Goal: Task Accomplishment & Management: Complete application form

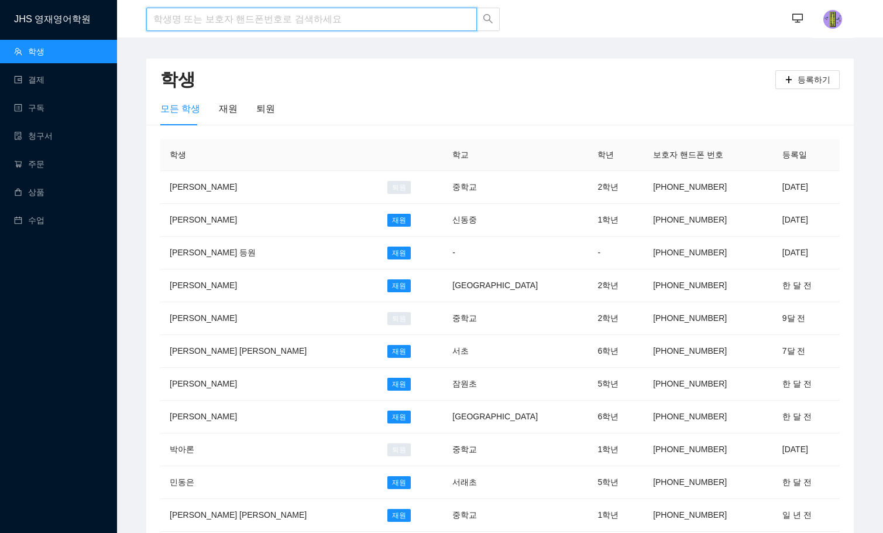
drag, startPoint x: 239, startPoint y: 7, endPoint x: 235, endPoint y: 20, distance: 13.9
click at [236, 13] on input "search" at bounding box center [311, 19] width 331 height 23
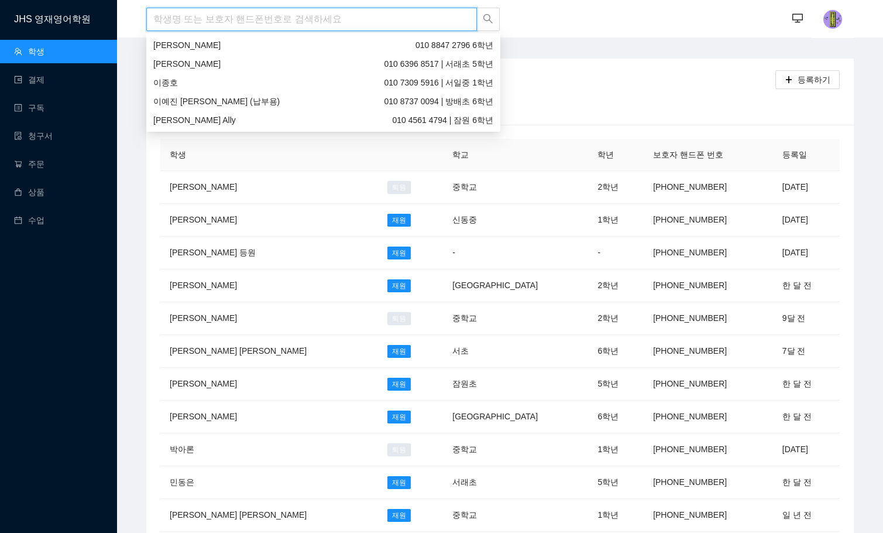
click at [235, 20] on input "search" at bounding box center [311, 19] width 331 height 23
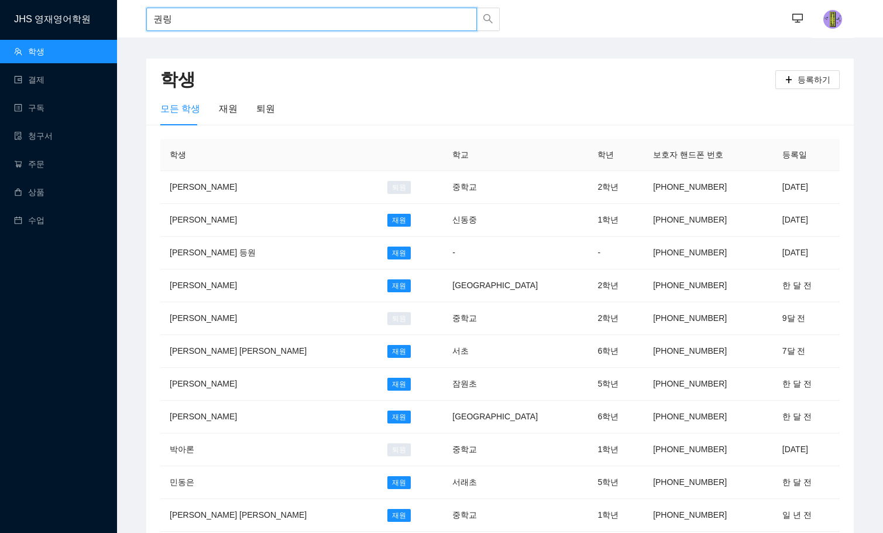
type input "권리우"
drag, startPoint x: 234, startPoint y: 20, endPoint x: 108, endPoint y: 20, distance: 126.4
click at [108, 20] on section "JHS 영재영어학원 학생 결제 구독 청구서 주문 상품 수업 권리우 권리우 ··· ··· 학생 등록하기 모든 학생 재원 퇴원 학생 학교 학년 보…" at bounding box center [441, 452] width 883 height 904
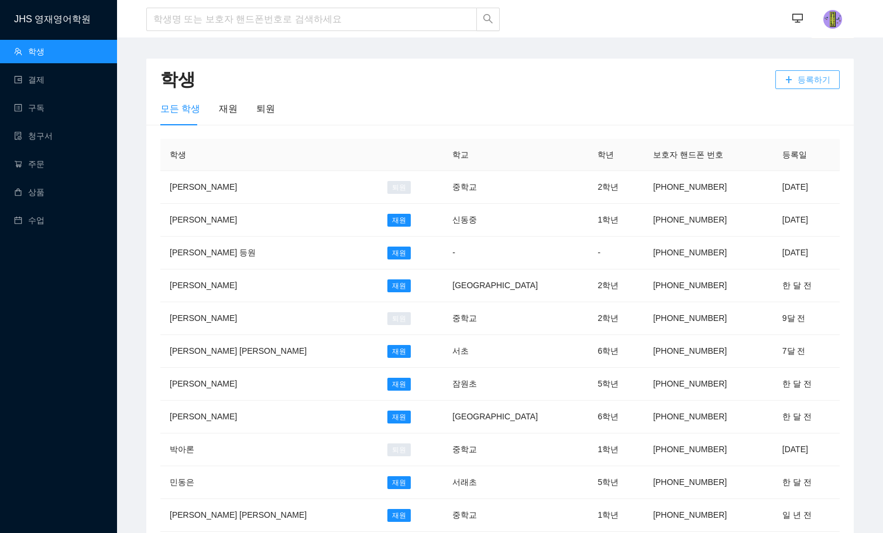
click at [819, 75] on span "등록하기" at bounding box center [814, 79] width 33 height 13
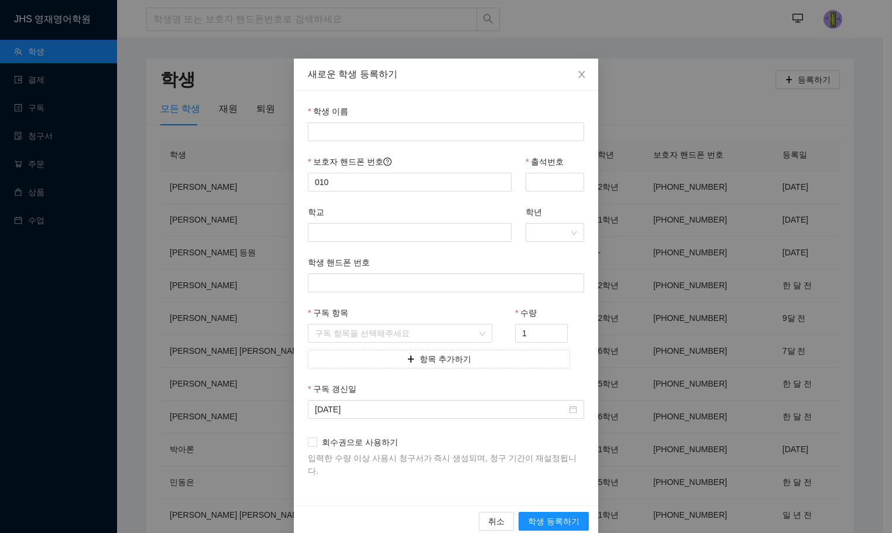
click at [353, 121] on div "학생 이름" at bounding box center [446, 114] width 276 height 18
click at [353, 127] on input "학생 이름" at bounding box center [446, 131] width 276 height 19
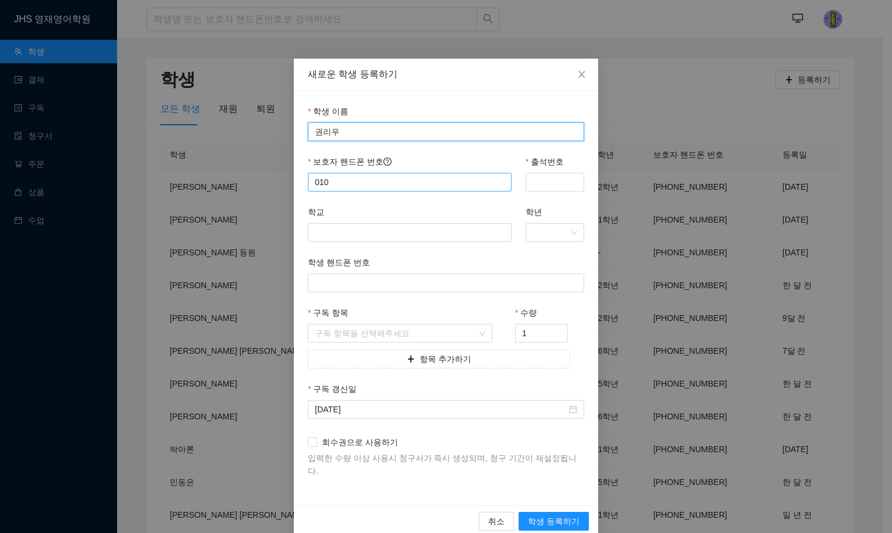
type input "권리우"
click at [342, 176] on input "010" at bounding box center [410, 182] width 204 height 19
type input "01076703258"
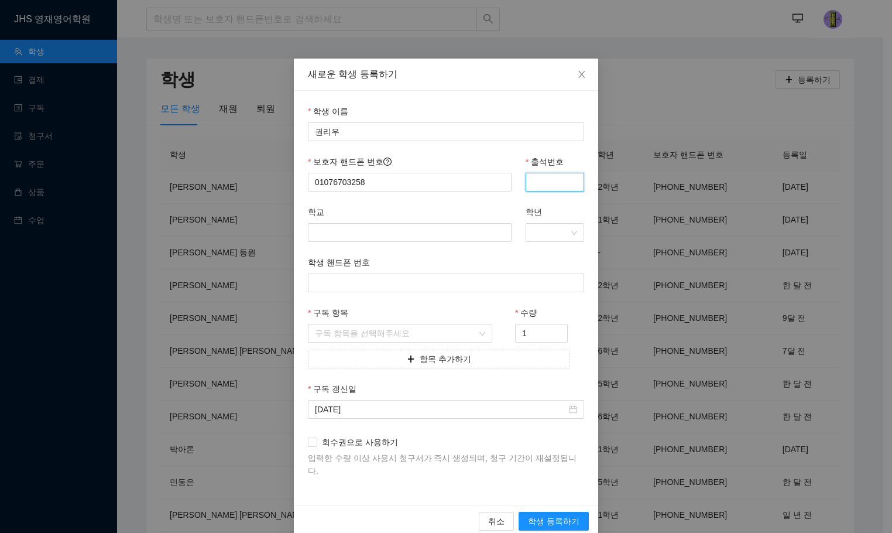
click at [536, 186] on input "출석번호" at bounding box center [555, 182] width 59 height 19
type input "3258"
click at [393, 227] on input "학교" at bounding box center [410, 232] width 204 height 19
type input "St. Paul"
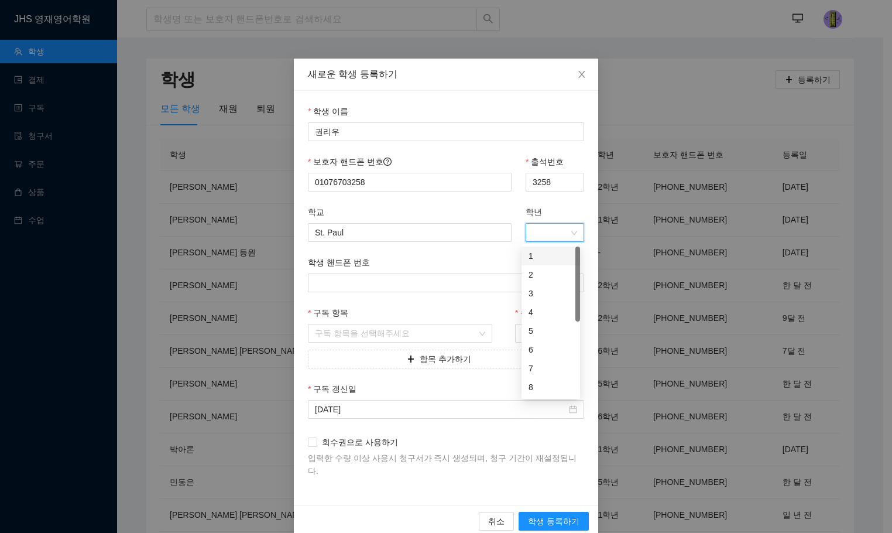
click at [557, 228] on input "학년" at bounding box center [551, 233] width 36 height 18
click at [538, 343] on div "9" at bounding box center [550, 347] width 44 height 13
click at [378, 328] on input "구독 항목" at bounding box center [396, 333] width 162 height 18
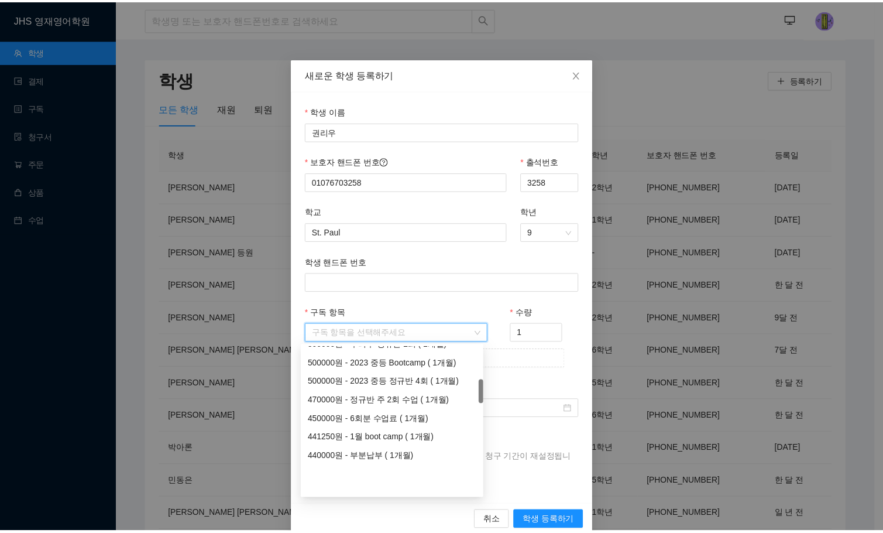
scroll to position [234, 0]
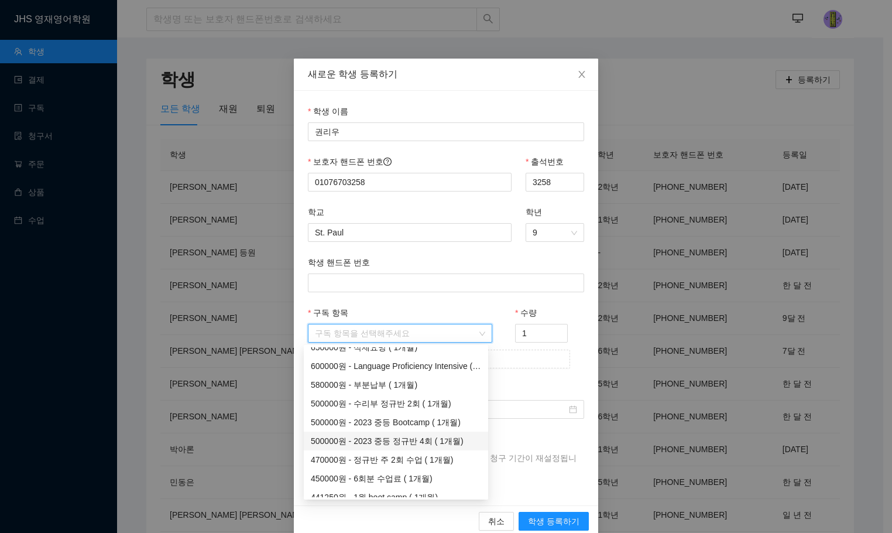
click at [390, 443] on div "500000원 - 2023 중등 정규반 4회 ( 1개월)" at bounding box center [396, 440] width 170 height 13
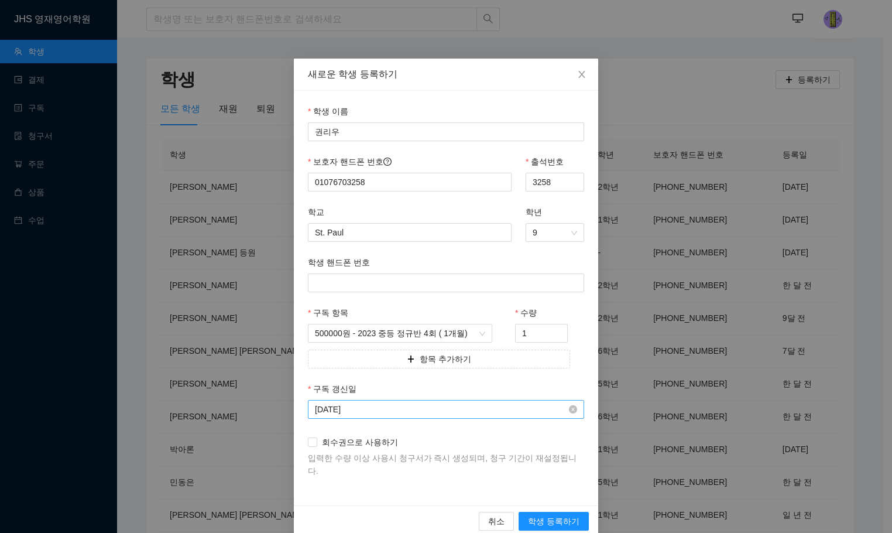
click at [410, 409] on input "[DATE]" at bounding box center [441, 409] width 252 height 13
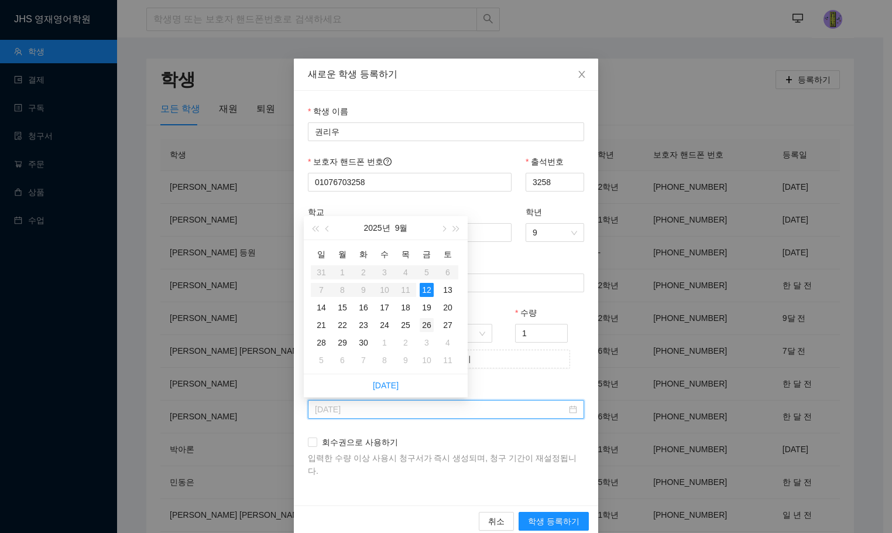
type input "[DATE]"
click at [427, 329] on div "26" at bounding box center [427, 325] width 14 height 14
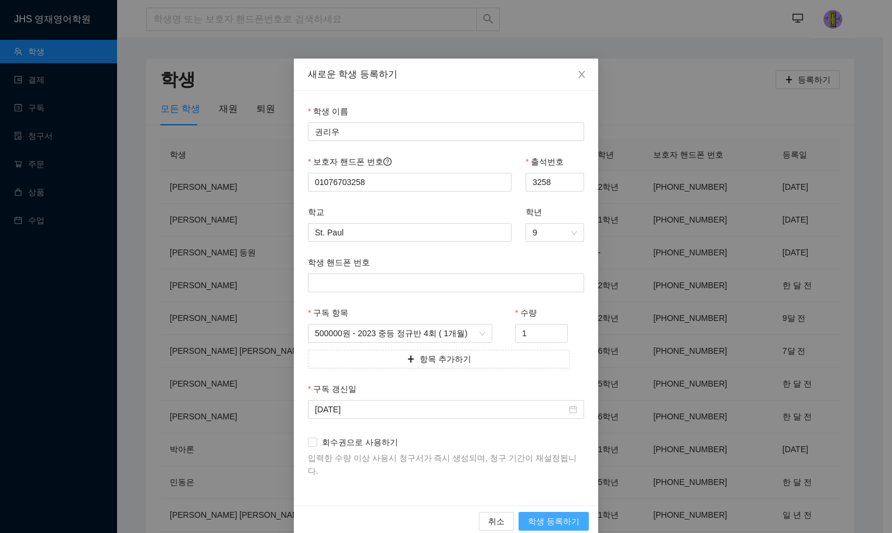
click at [546, 514] on span "학생 등록하기" at bounding box center [553, 520] width 51 height 13
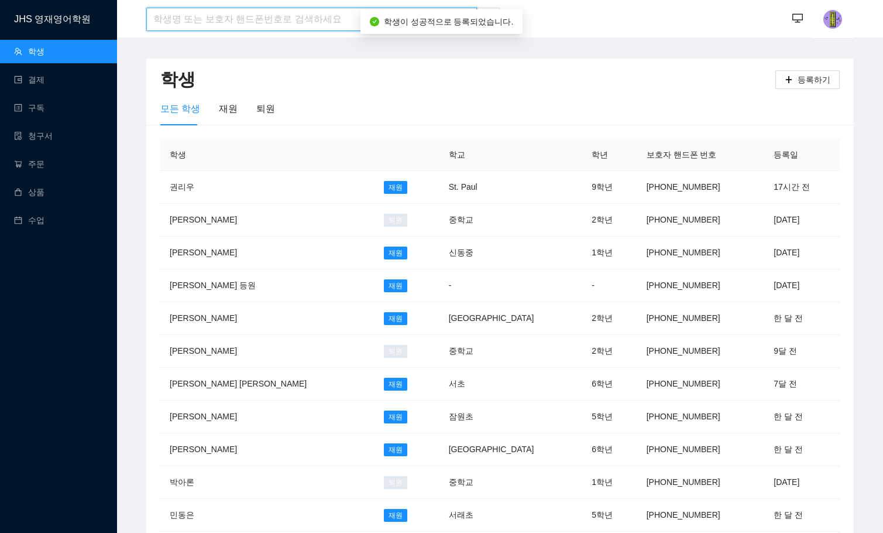
click at [273, 21] on input "search" at bounding box center [311, 19] width 331 height 23
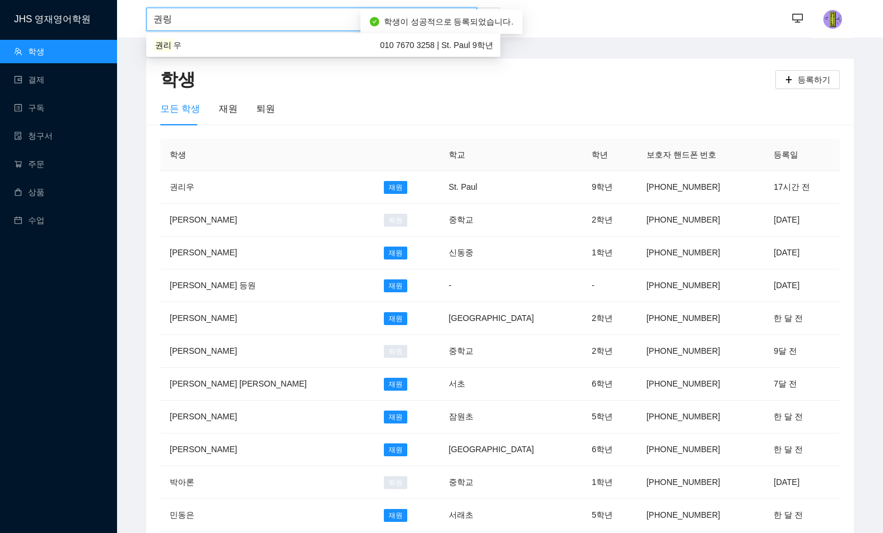
type input "권리우"
click at [248, 46] on div "권리 우 010 7670 3258 | St. Paul 9학년" at bounding box center [323, 45] width 340 height 13
